Goal: Information Seeking & Learning: Find specific fact

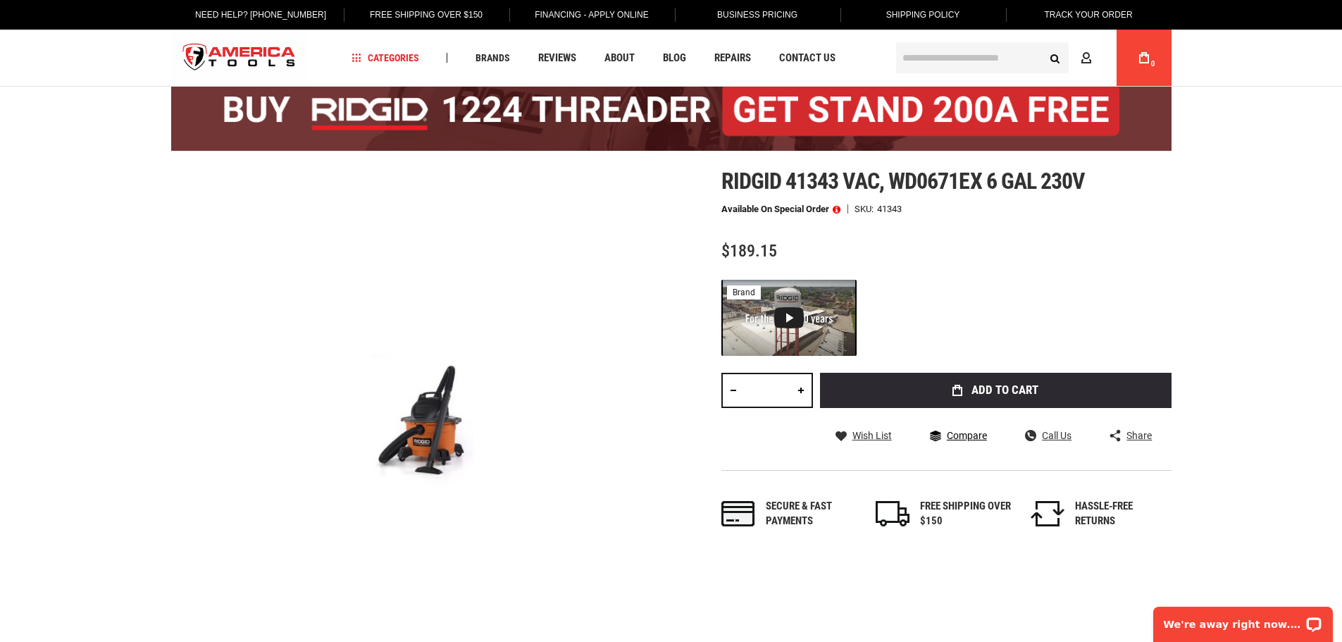
scroll to position [141, 0]
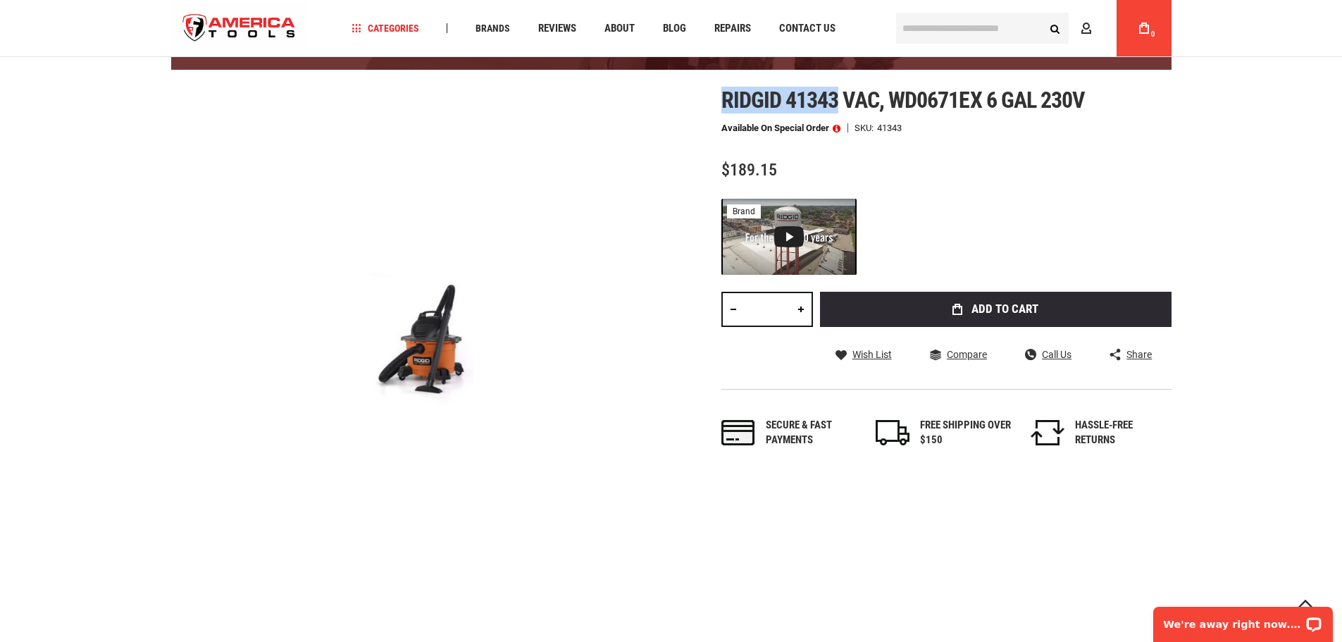
drag, startPoint x: 841, startPoint y: 99, endPoint x: 718, endPoint y: 101, distance: 122.6
click at [718, 101] on div "Skip to the end of the images gallery Skip to the beginning of the images galle…" at bounding box center [671, 337] width 1001 height 500
copy span "Ridgid 41343"
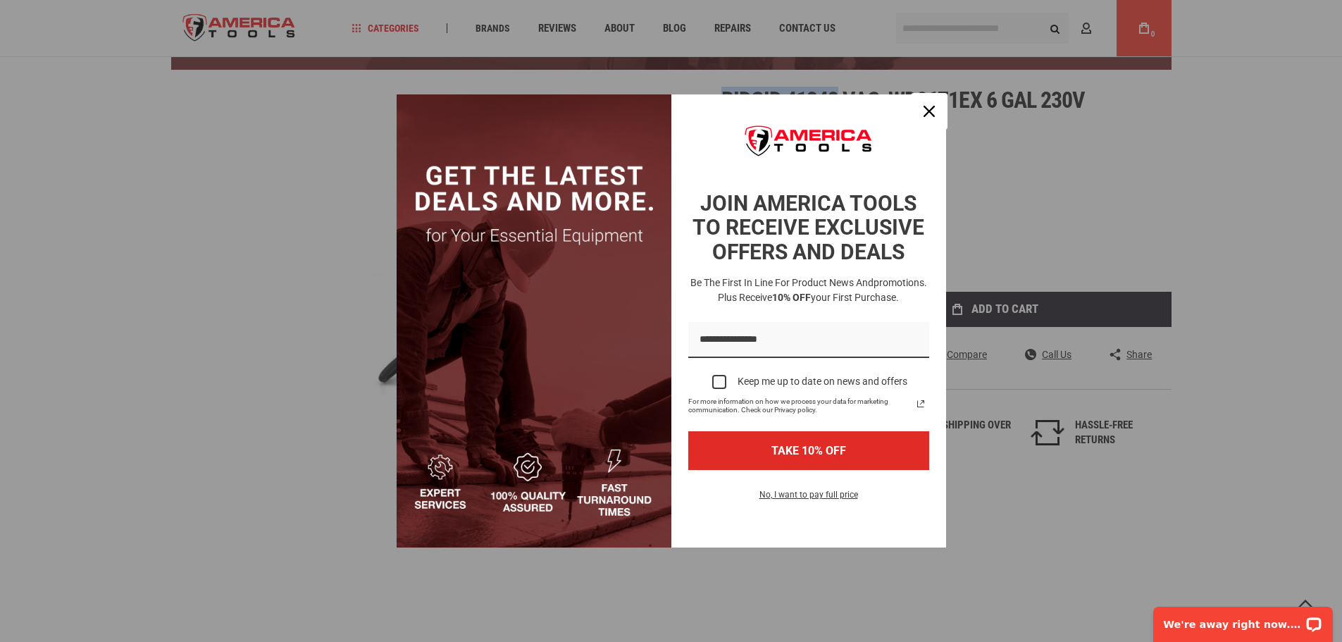
click at [927, 114] on icon "close icon" at bounding box center [929, 111] width 11 height 11
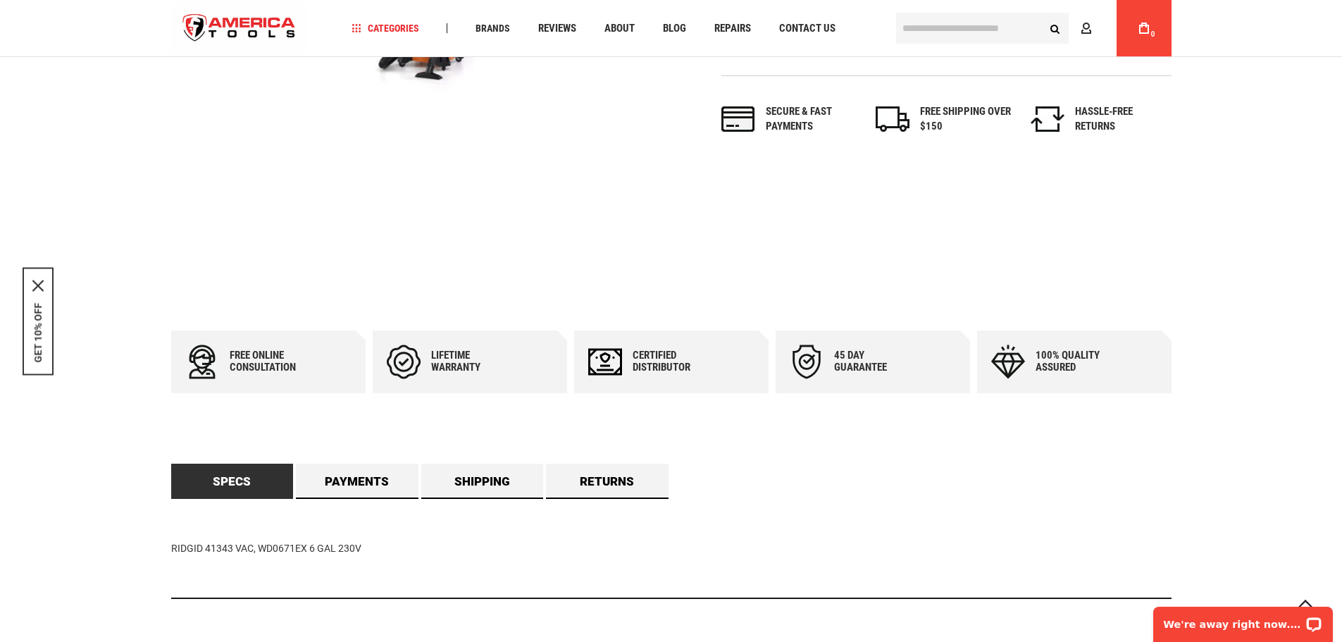
scroll to position [493, 0]
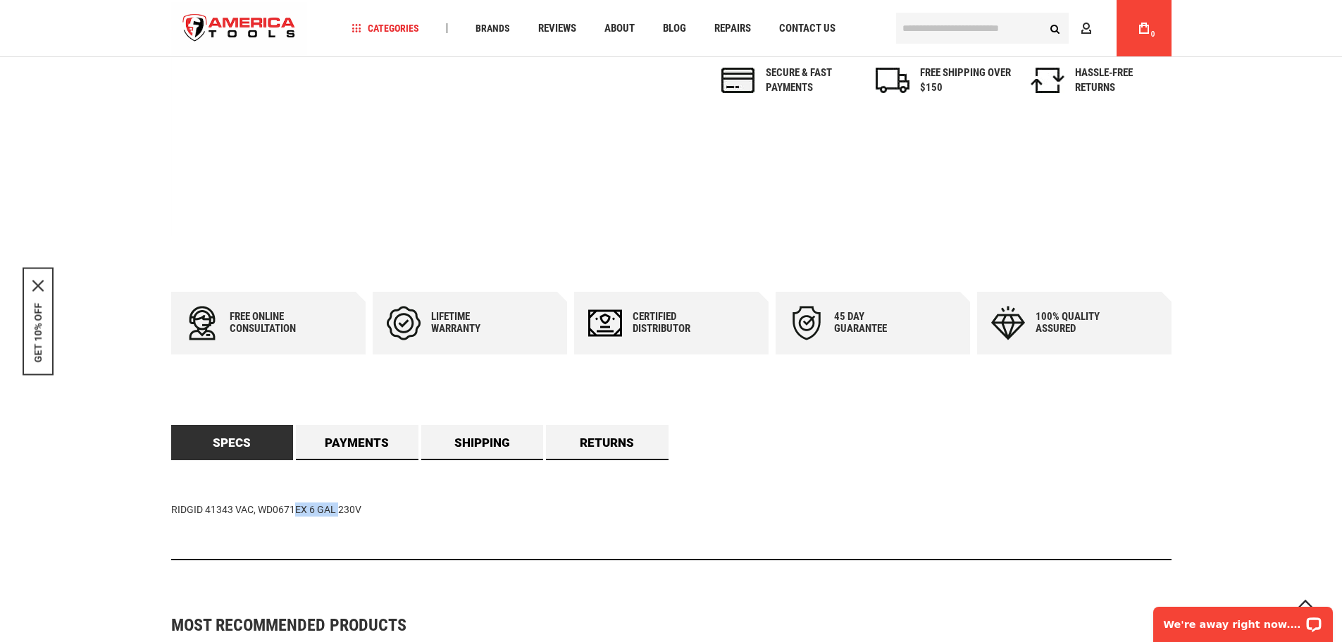
drag, startPoint x: 309, startPoint y: 506, endPoint x: 258, endPoint y: 511, distance: 51.0
click at [258, 511] on div "RIDGID 41343 VAC, WD0671EX 6 GAL 230V" at bounding box center [671, 510] width 1001 height 100
copy div "WD0671EX"
click at [347, 448] on link "Payments" at bounding box center [357, 442] width 123 height 35
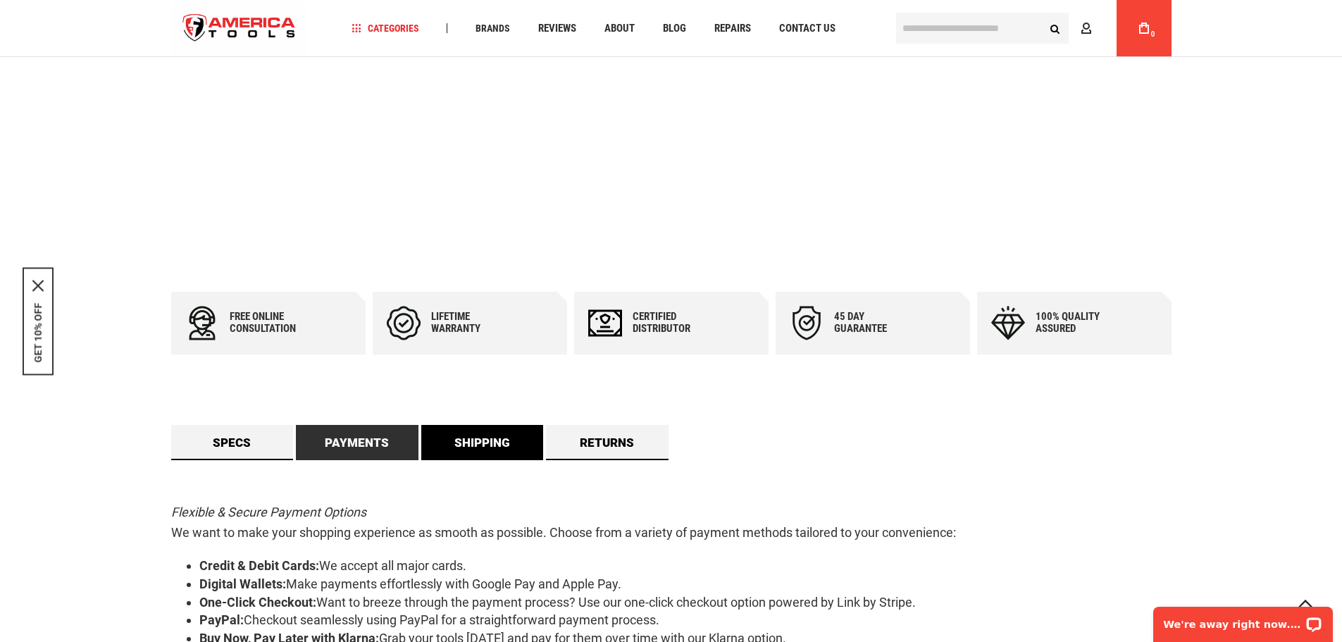
click at [481, 447] on link "Shipping" at bounding box center [482, 442] width 123 height 35
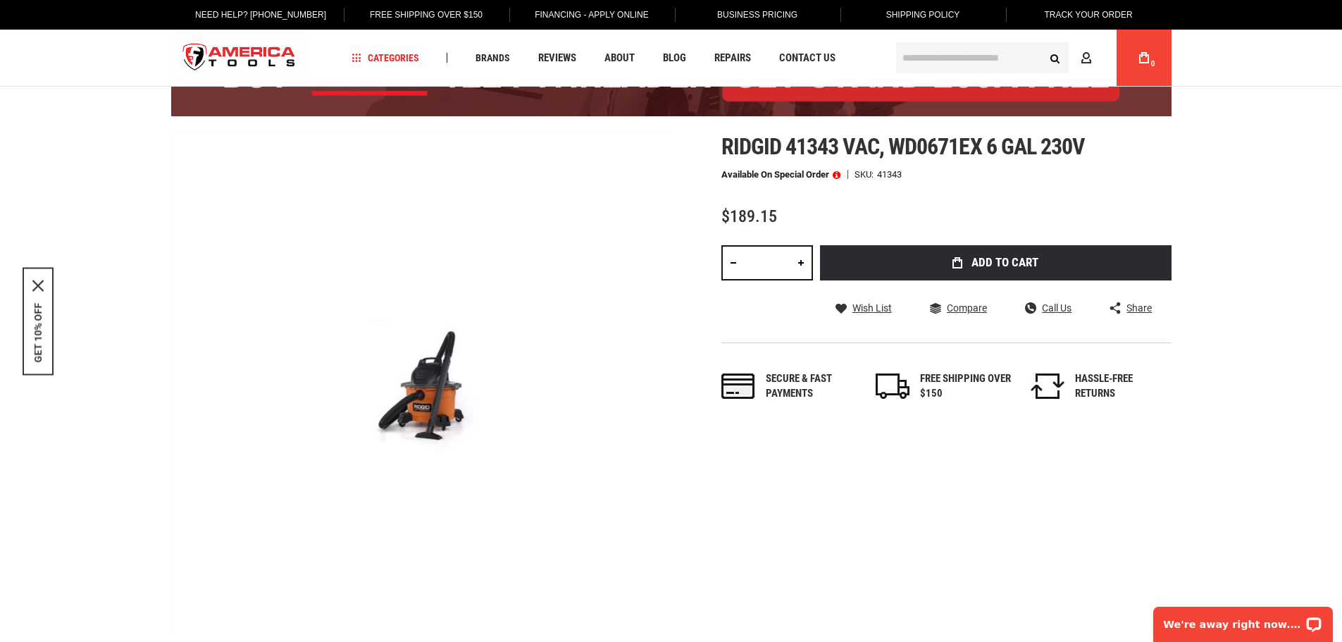
scroll to position [0, 0]
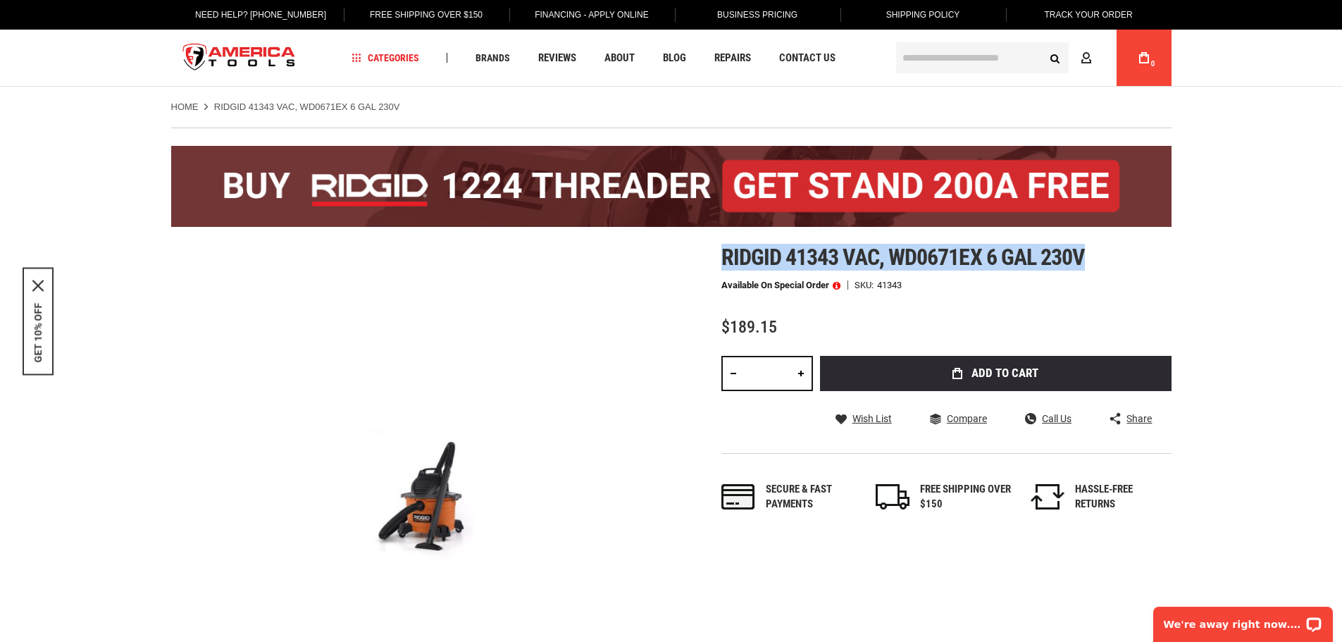
drag, startPoint x: 723, startPoint y: 259, endPoint x: 1119, endPoint y: 261, distance: 396.0
click at [1119, 261] on h1 "Ridgid 41343 vac, wd0671ex 6 gal 230v" at bounding box center [947, 256] width 450 height 25
copy span "Ridgid 41343 vac, wd0671ex 6 gal 230v"
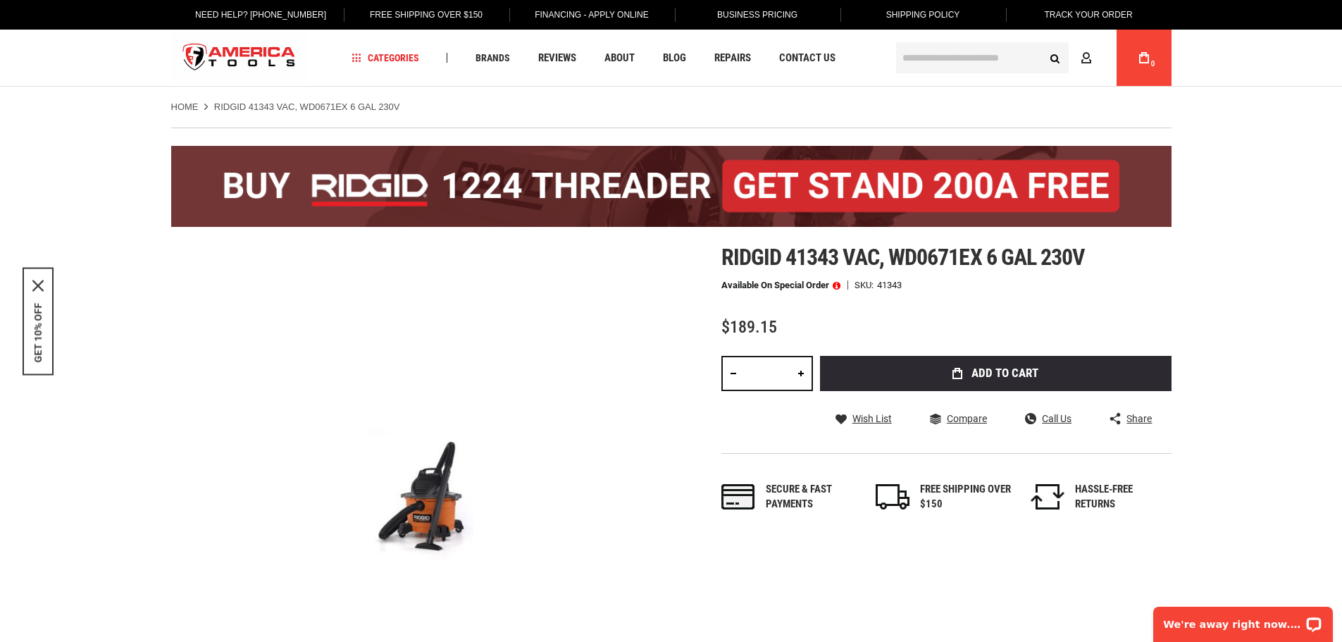
click at [865, 304] on div "Ridgid 41343 vac, wd0671ex 6 gal 230v Available on Special Order SKU 41343 $189…" at bounding box center [947, 392] width 450 height 296
drag, startPoint x: 838, startPoint y: 256, endPoint x: 783, endPoint y: 259, distance: 55.7
click at [783, 259] on span "Ridgid 41343 vac, wd0671ex 6 gal 230v" at bounding box center [904, 257] width 364 height 27
copy span "41343"
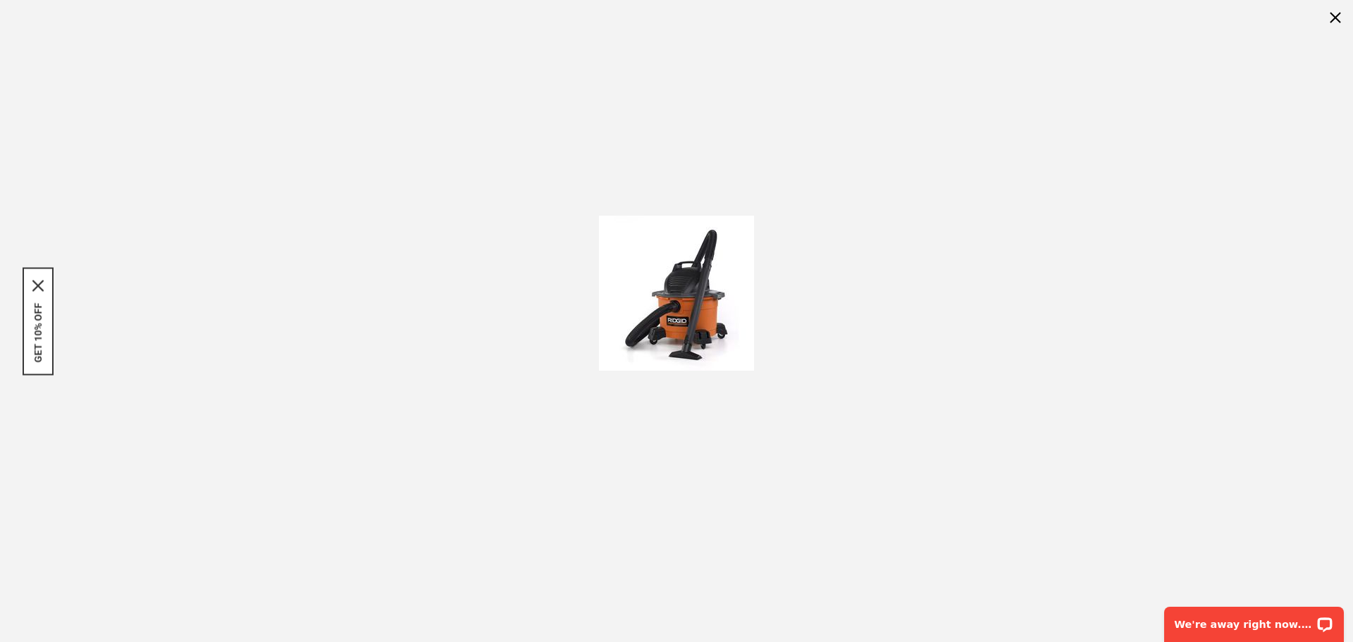
click at [1012, 270] on div at bounding box center [676, 293] width 1353 height 586
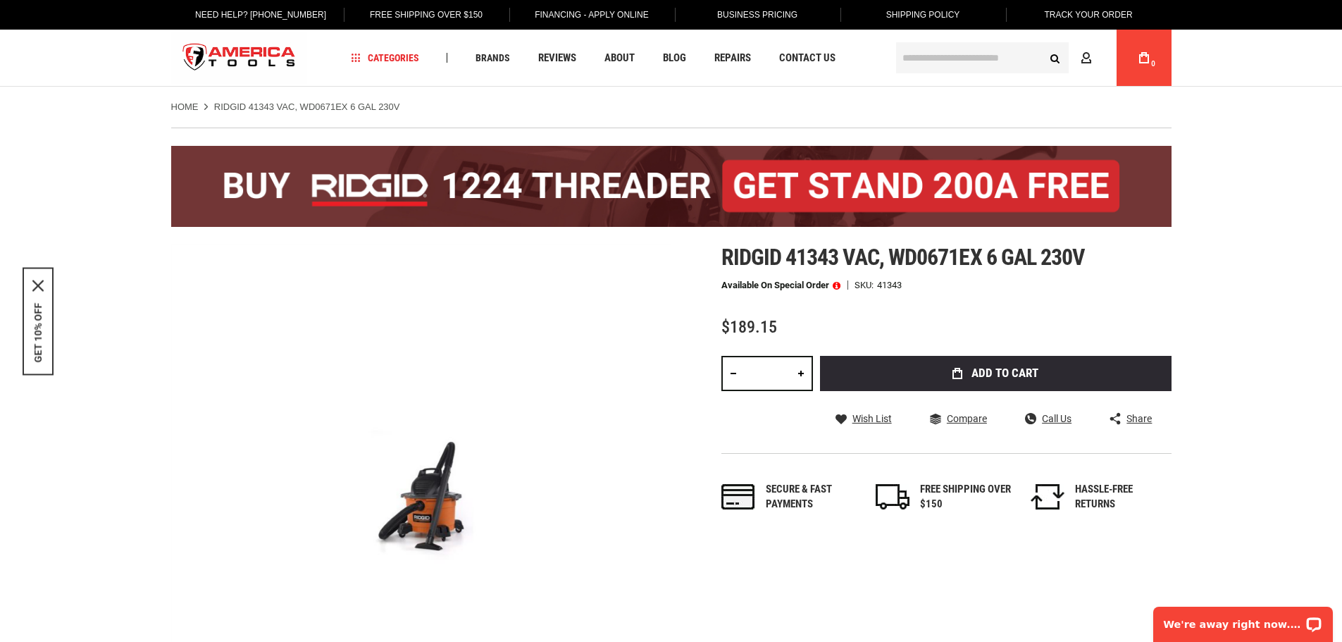
click at [998, 290] on div "Ridgid 41343 vac, wd0671ex 6 gal 230v Available on Special Order SKU 41343 $189…" at bounding box center [947, 392] width 450 height 296
drag, startPoint x: 989, startPoint y: 258, endPoint x: 890, endPoint y: 257, distance: 99.3
click at [890, 257] on span "Ridgid 41343 vac, wd0671ex 6 gal 230v" at bounding box center [904, 257] width 364 height 27
copy span "wd0671ex"
